Goal: Find specific page/section: Find specific page/section

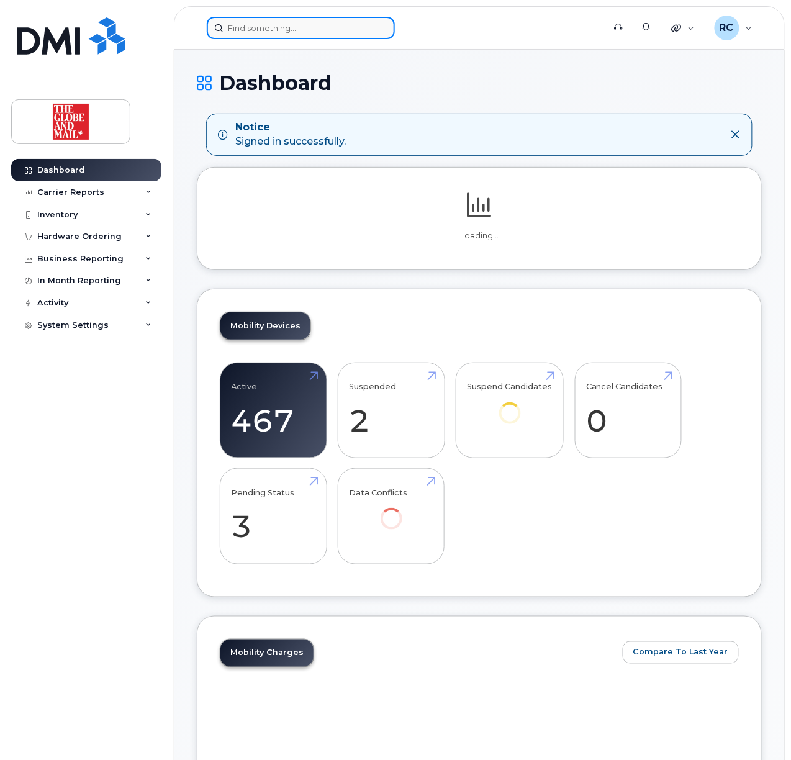
click at [300, 25] on input at bounding box center [301, 28] width 188 height 22
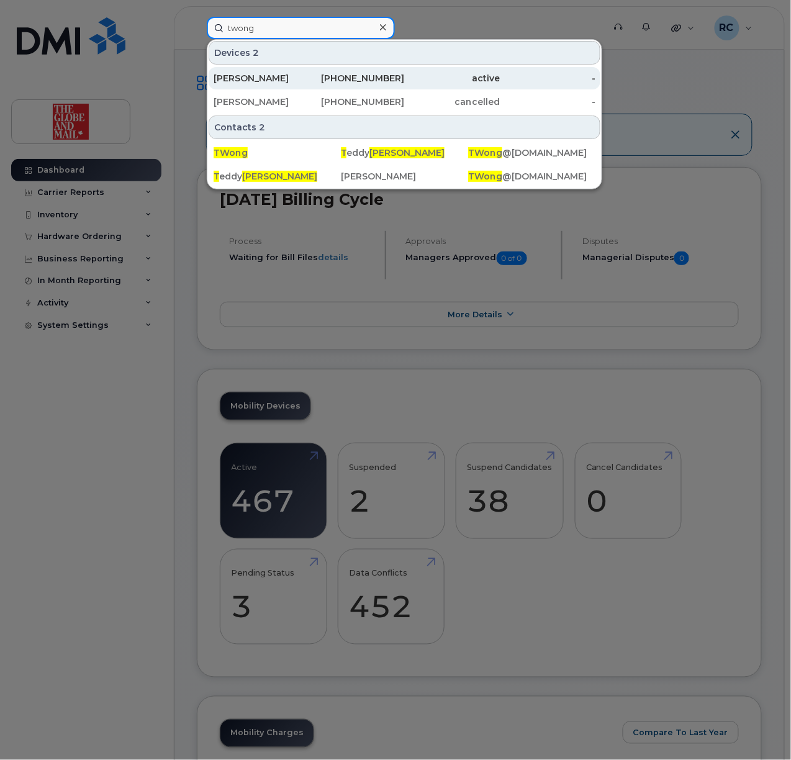
type input "twong"
click at [266, 76] on div "[PERSON_NAME]" at bounding box center [262, 78] width 96 height 12
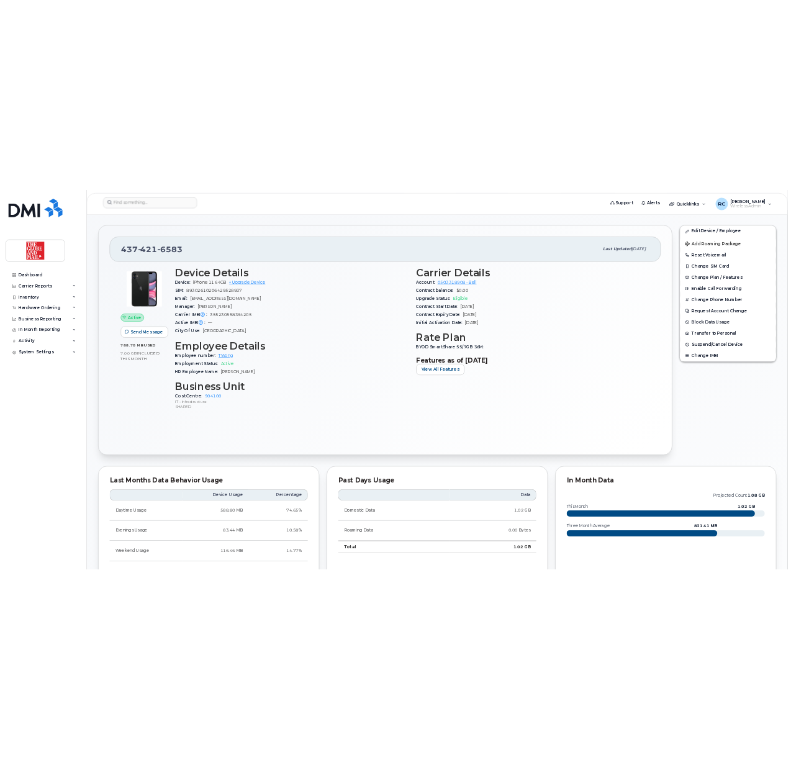
scroll to position [331, 0]
